Goal: Check status: Check status

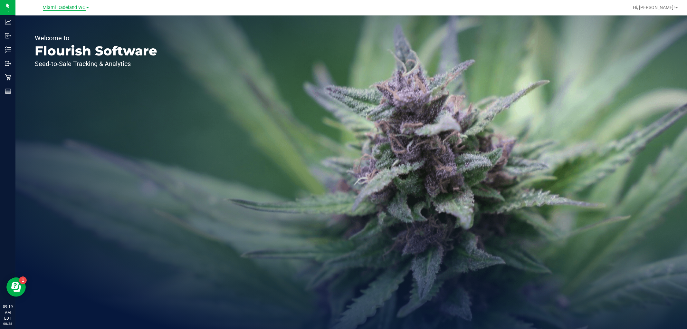
click at [68, 8] on span "Miami Dadeland WC" at bounding box center [64, 8] width 43 height 6
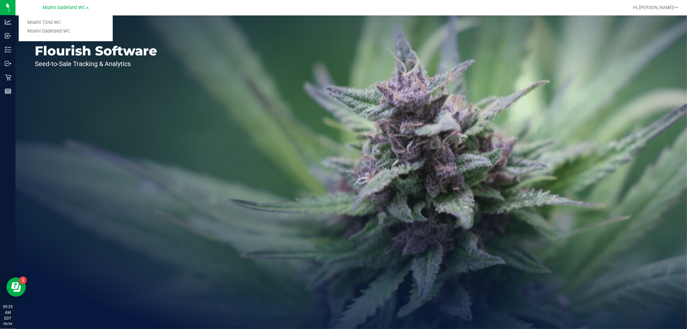
click at [84, 103] on div "Welcome to Flourish Software Seed-to-Sale Tracking & Analytics" at bounding box center [95, 171] width 161 height 313
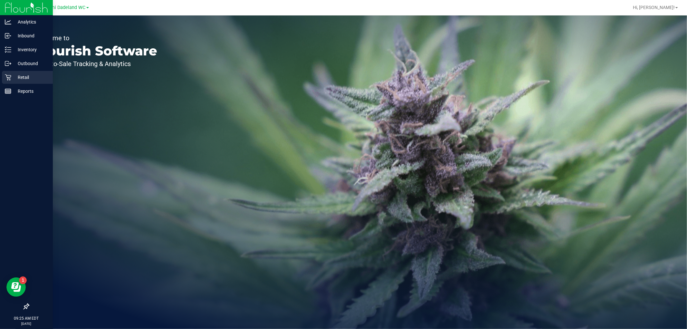
click at [27, 77] on p "Retail" at bounding box center [30, 77] width 39 height 8
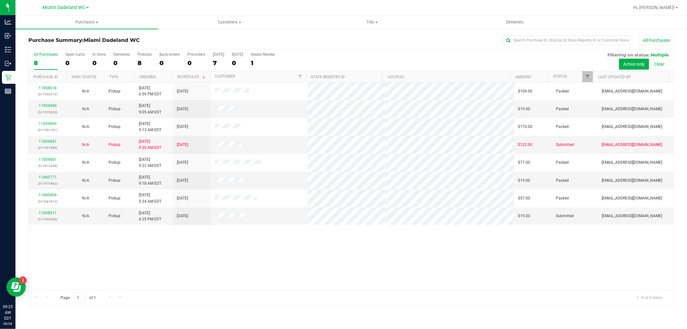
click at [246, 243] on div "11858618 (317540272) N/A Pickup [DATE] 6:59 PM EDT 8/28/2025 $109.00 Packed [EM…" at bounding box center [351, 185] width 645 height 207
click at [170, 254] on div "11858618 (317540272) N/A Pickup [DATE] 6:59 PM EDT 8/28/2025 $109.00 Packed [EM…" at bounding box center [351, 185] width 645 height 207
click at [50, 244] on div "11858618 (317540272) N/A Pickup [DATE] 6:59 PM EDT 8/28/2025 $109.00 Packed [EM…" at bounding box center [351, 185] width 645 height 207
click at [164, 5] on div at bounding box center [371, 7] width 513 height 13
